Goal: Browse casually

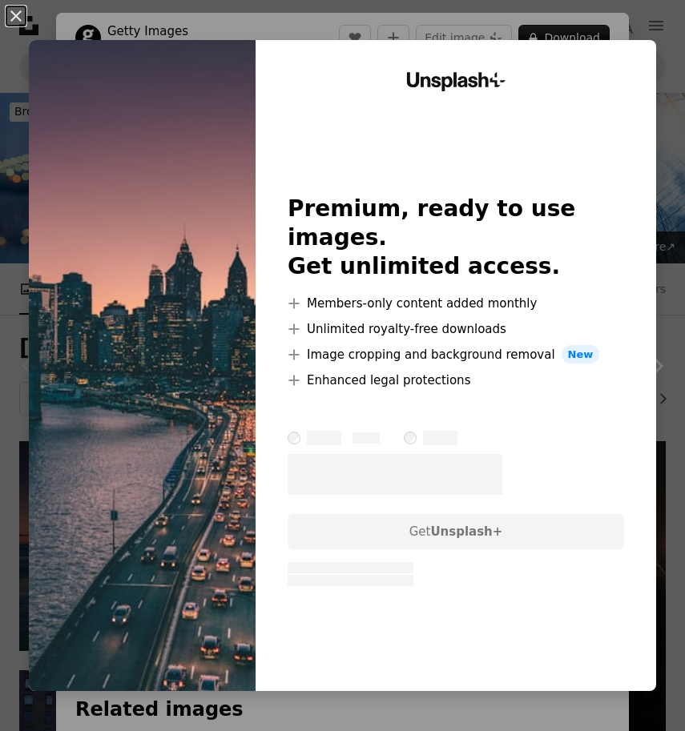
scroll to position [313, 0]
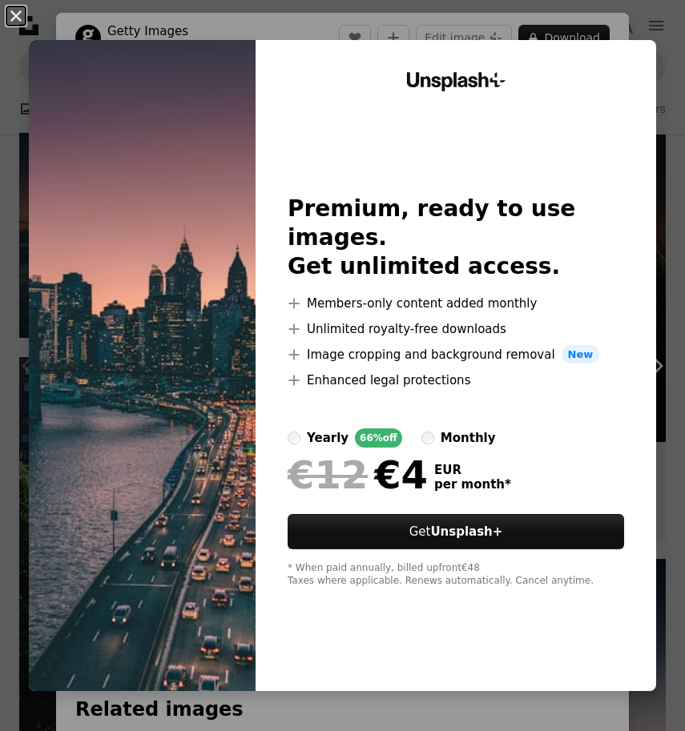
click at [17, 11] on button "An X shape" at bounding box center [15, 15] width 19 height 19
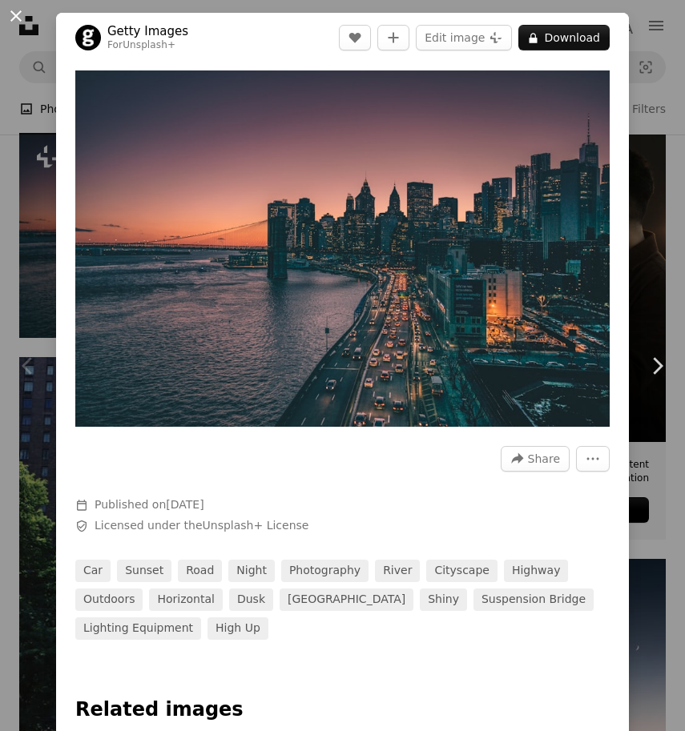
click at [16, 20] on button "An X shape" at bounding box center [15, 15] width 19 height 19
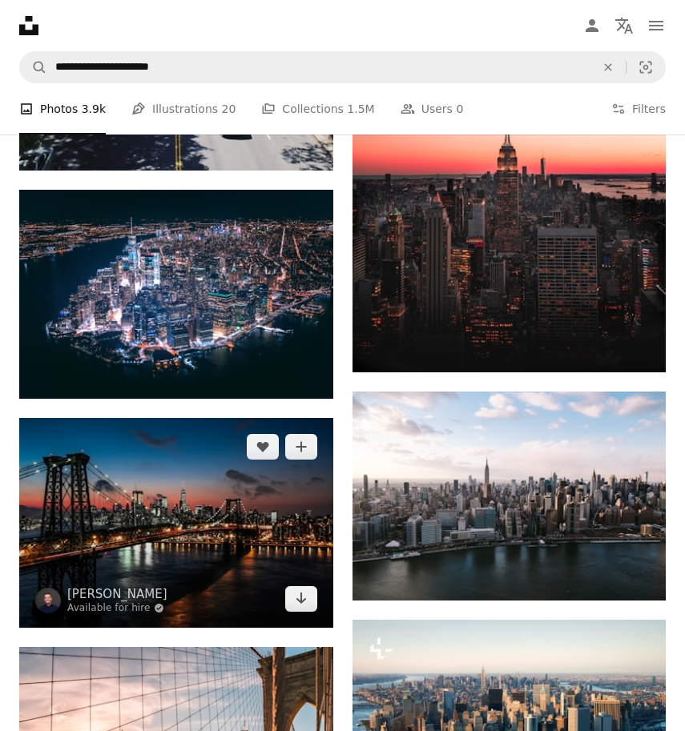
scroll to position [980, 0]
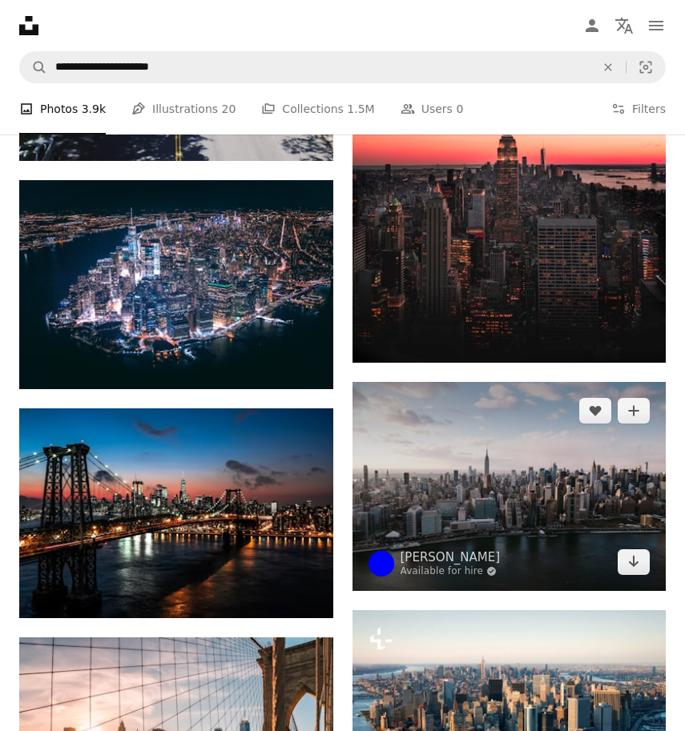
click at [459, 488] on img at bounding box center [509, 486] width 314 height 209
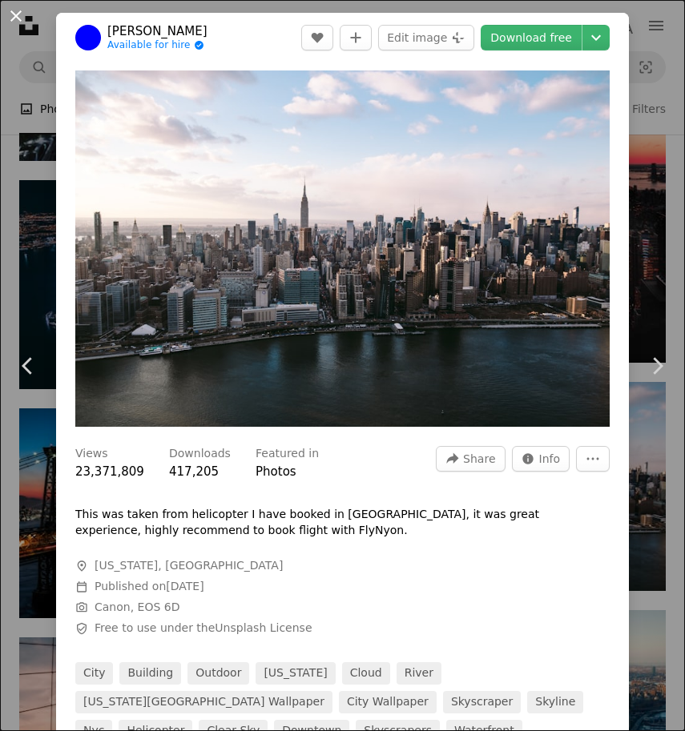
click at [14, 14] on button "An X shape" at bounding box center [15, 15] width 19 height 19
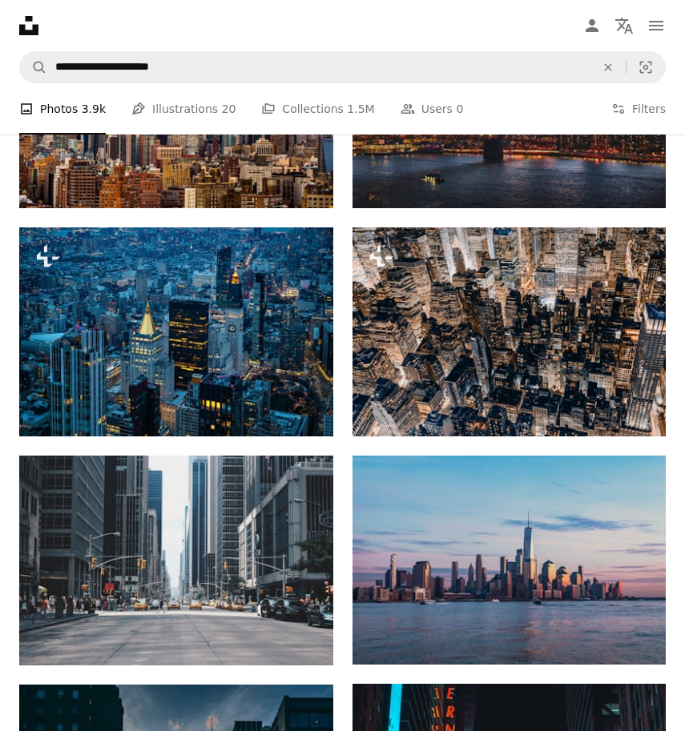
scroll to position [1841, 0]
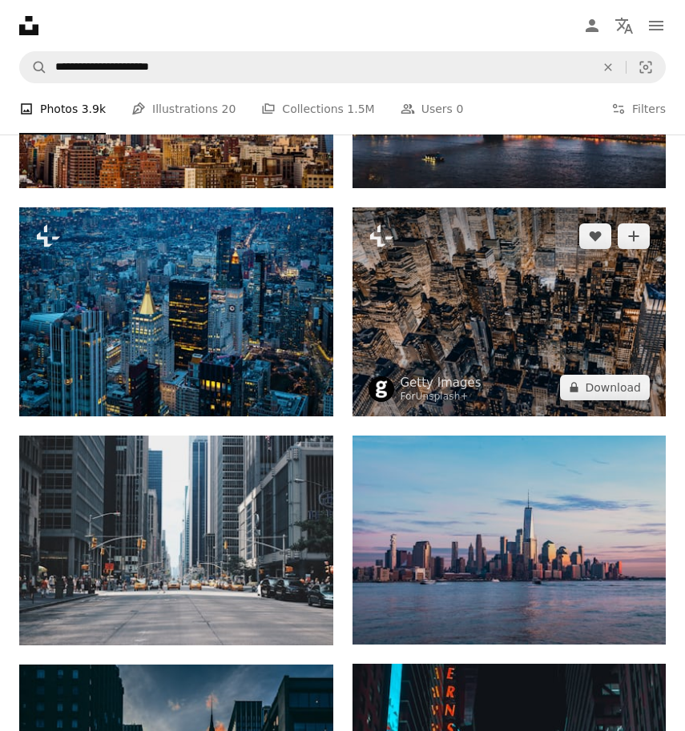
click at [465, 325] on img at bounding box center [509, 311] width 314 height 209
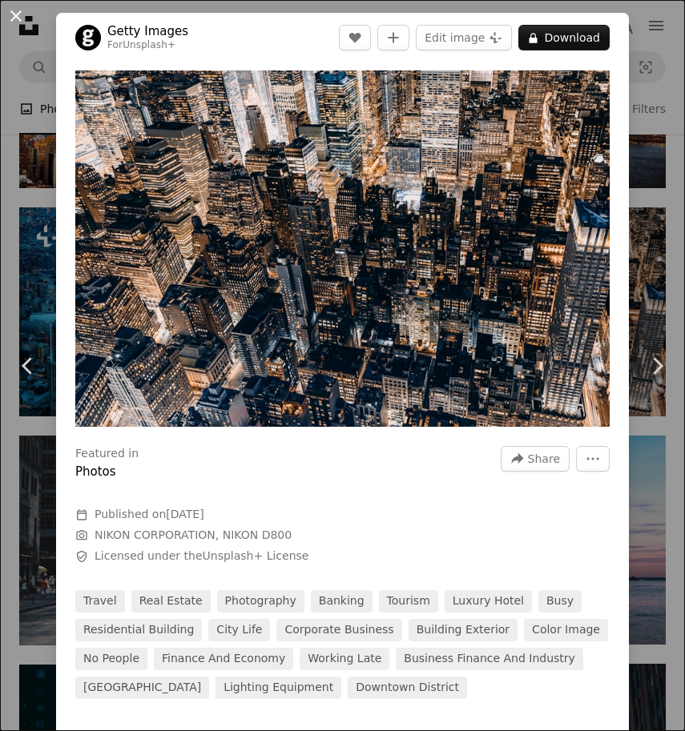
click at [16, 7] on button "An X shape" at bounding box center [15, 15] width 19 height 19
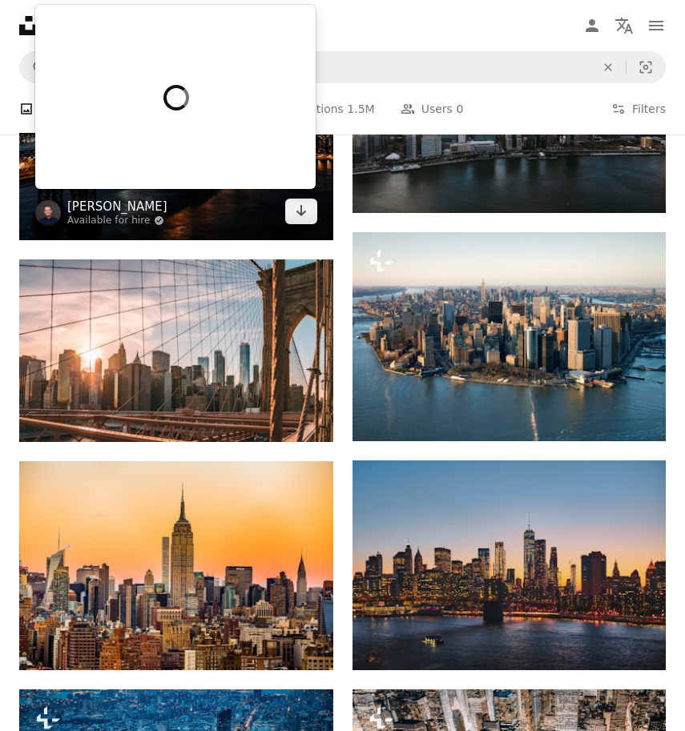
scroll to position [1363, 0]
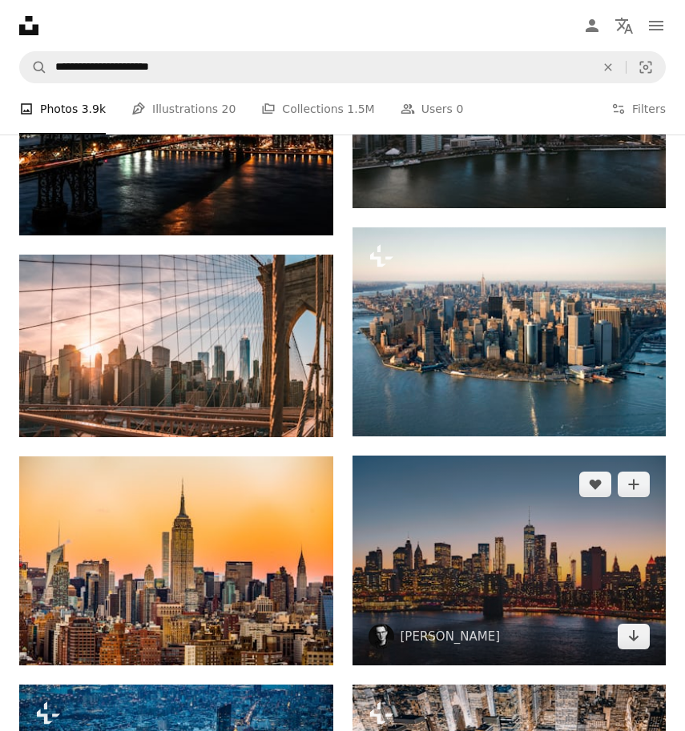
click at [465, 535] on img at bounding box center [509, 560] width 314 height 209
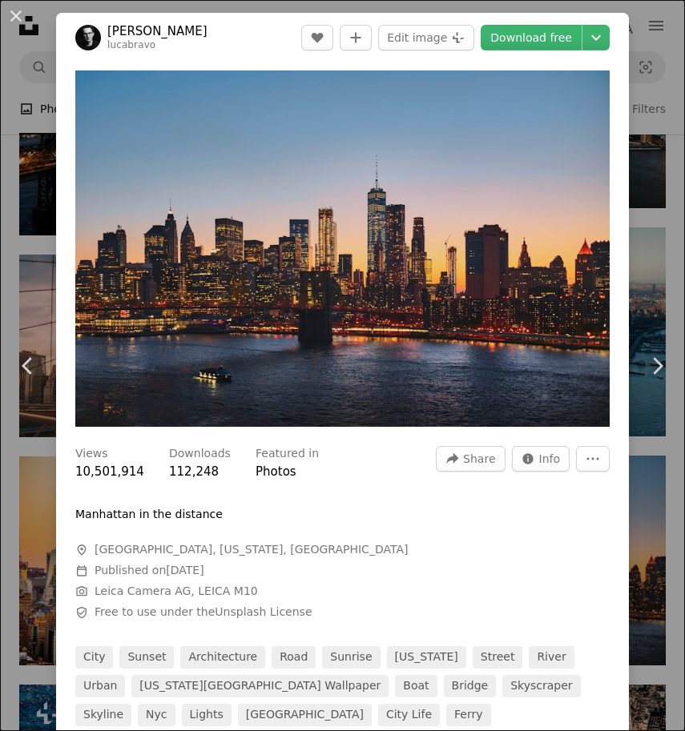
click at [652, 485] on div "An X shape Chevron left Chevron right [PERSON_NAME] lucabravo A heart A plus si…" at bounding box center [342, 365] width 685 height 731
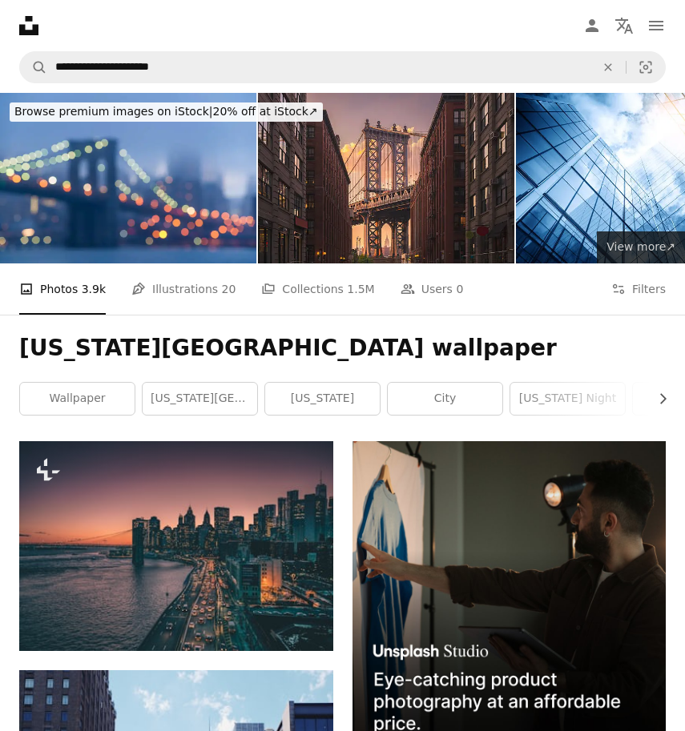
click at [636, 247] on span "View more ↗" at bounding box center [640, 246] width 69 height 13
